Goal: Transaction & Acquisition: Book appointment/travel/reservation

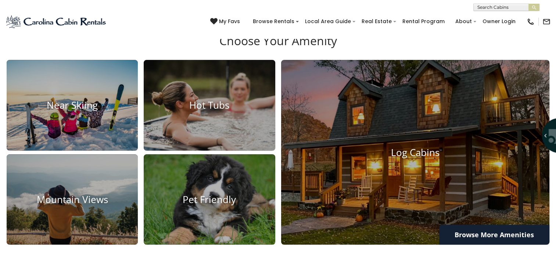
scroll to position [509, 0]
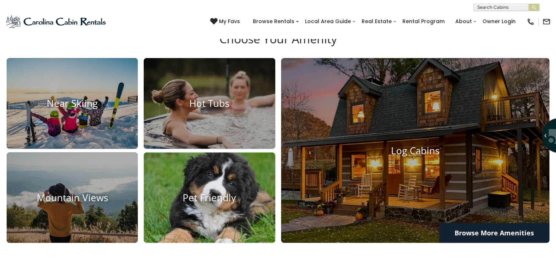
click at [209, 197] on h4 "Pet Friendly" at bounding box center [209, 197] width 131 height 11
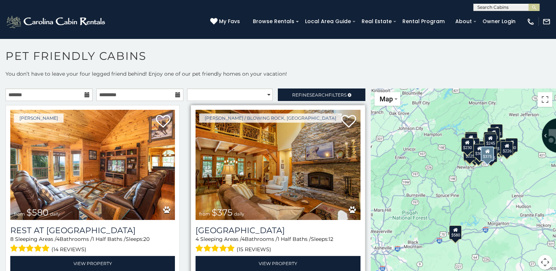
click at [281, 140] on img at bounding box center [277, 165] width 165 height 110
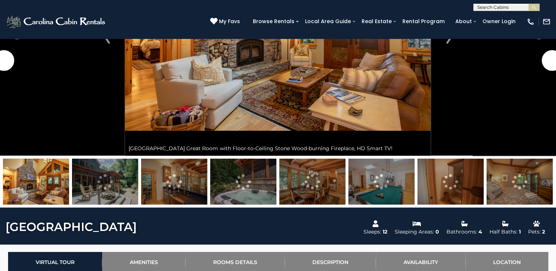
scroll to position [153, 0]
